Goal: Use online tool/utility: Utilize a website feature to perform a specific function

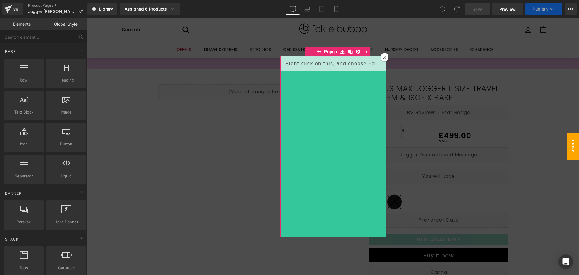
click at [383, 57] on icon at bounding box center [384, 57] width 3 height 3
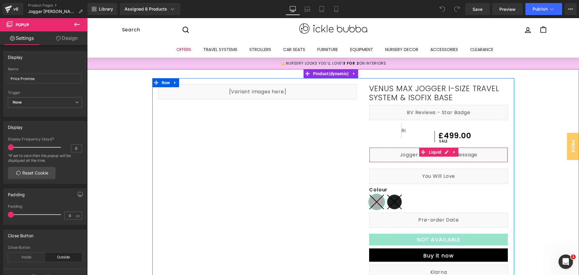
click at [389, 157] on div "Liquid" at bounding box center [438, 154] width 139 height 15
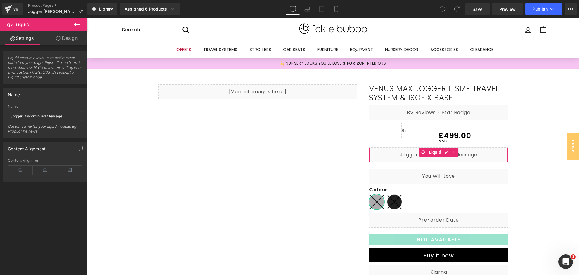
click at [69, 39] on link "Design" at bounding box center [67, 38] width 44 height 14
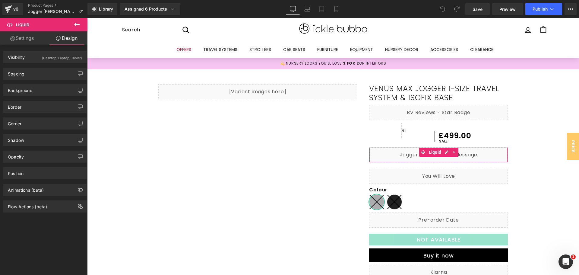
click at [14, 41] on link "Settings" at bounding box center [22, 38] width 44 height 14
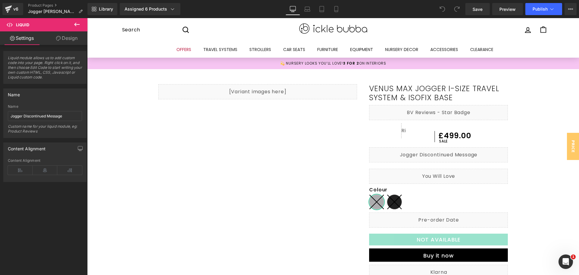
click at [73, 25] on icon at bounding box center [76, 24] width 7 height 7
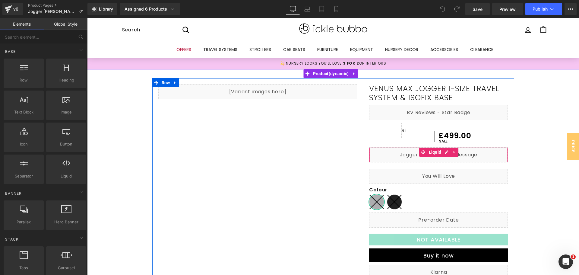
click at [445, 152] on div "Liquid" at bounding box center [438, 154] width 139 height 15
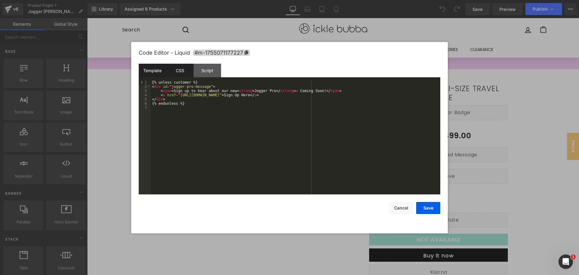
click at [177, 72] on div "CSS" at bounding box center [179, 71] width 27 height 14
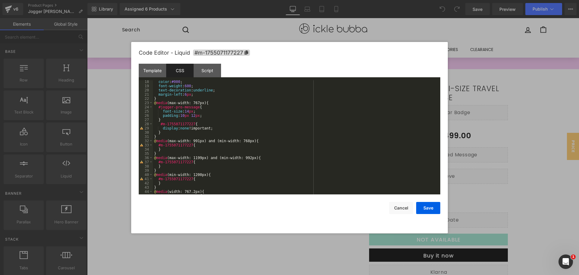
scroll to position [91, 0]
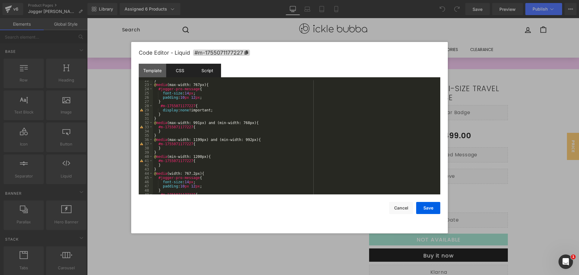
click at [206, 72] on div "Script" at bounding box center [207, 71] width 27 height 14
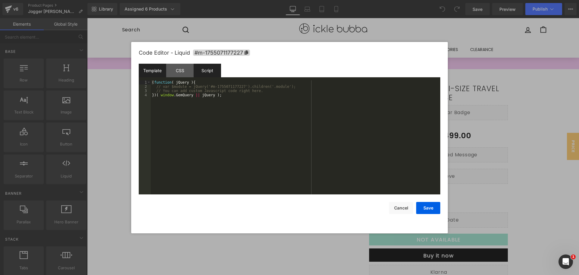
click at [145, 74] on div "Template" at bounding box center [152, 71] width 27 height 14
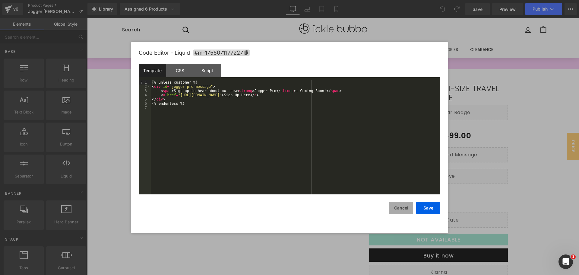
click at [397, 208] on button "Cancel" at bounding box center [401, 208] width 24 height 12
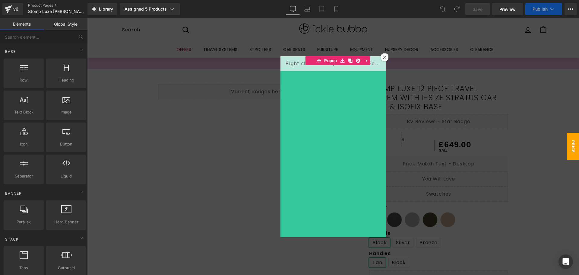
click at [383, 57] on icon at bounding box center [384, 57] width 3 height 3
